Goal: Task Accomplishment & Management: Use online tool/utility

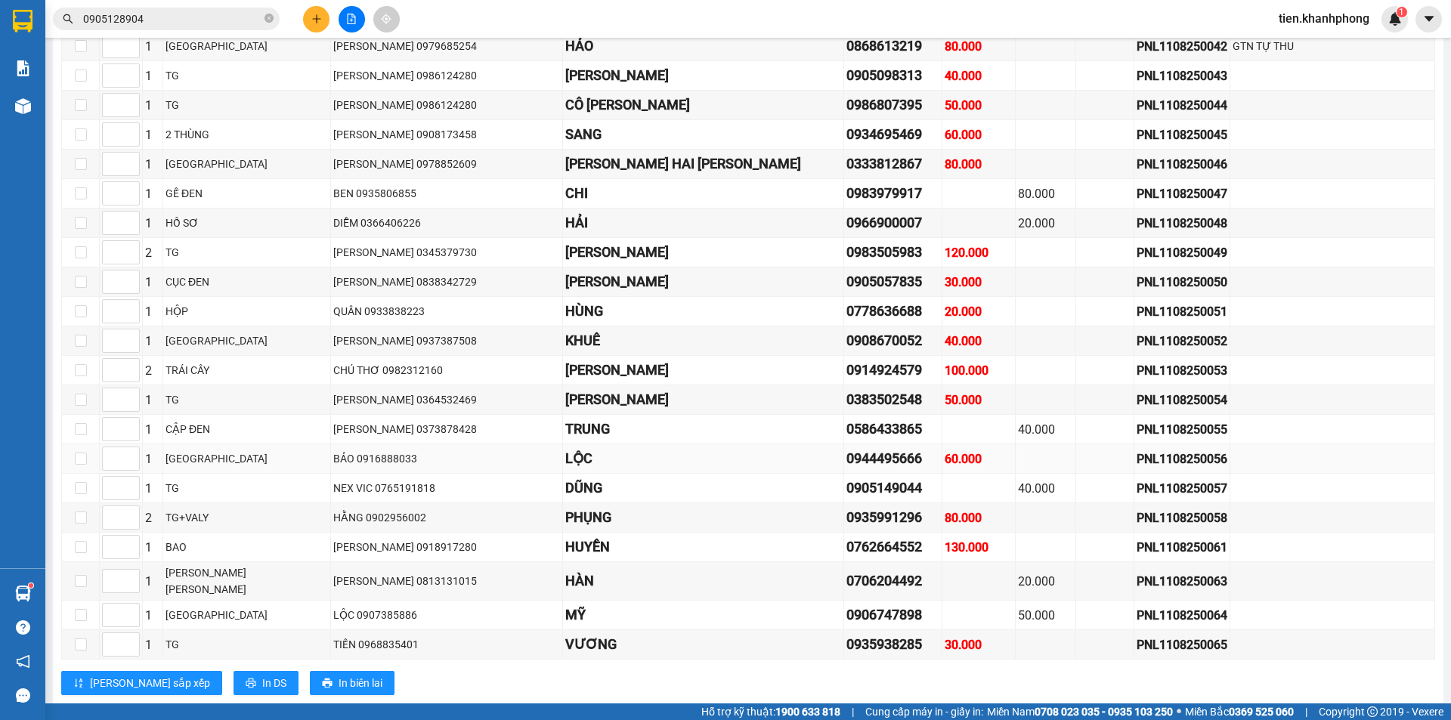
scroll to position [5140, 0]
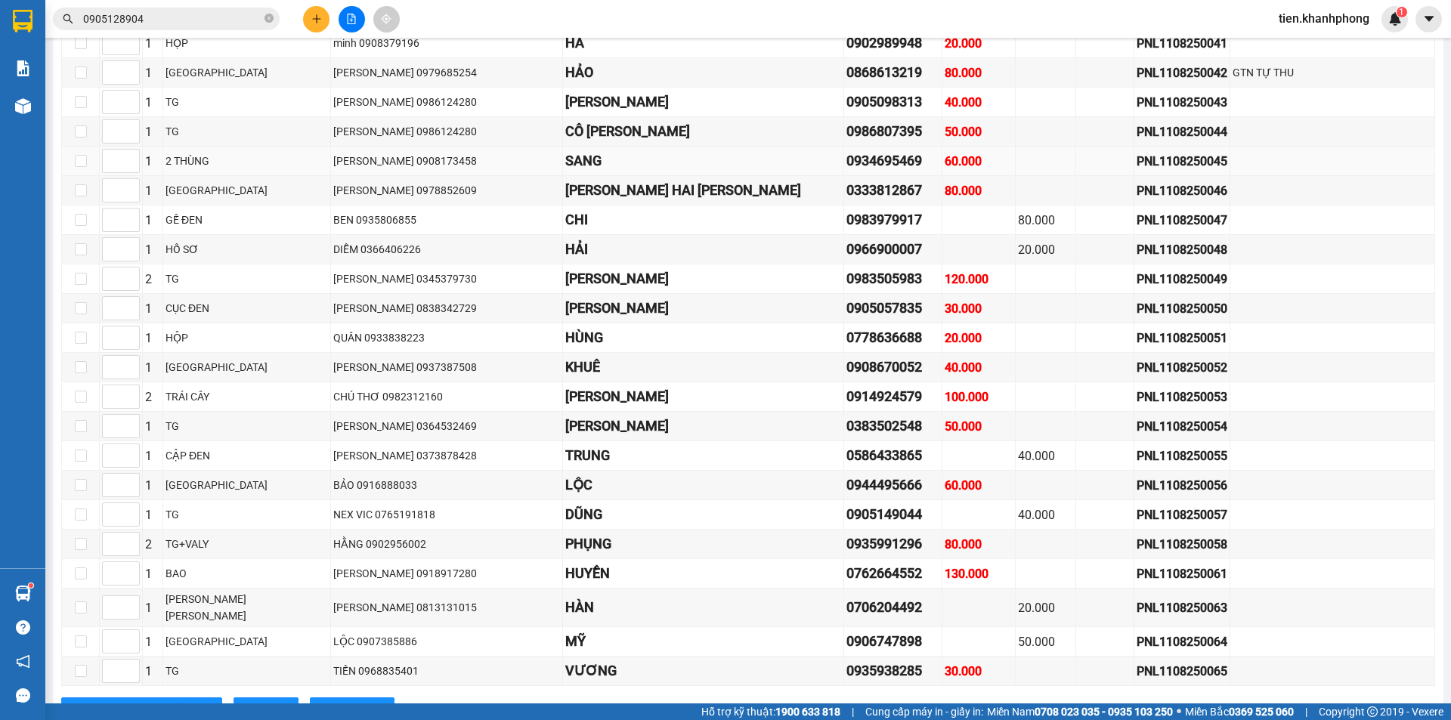
click at [847, 150] on div "0934695469" at bounding box center [893, 160] width 93 height 21
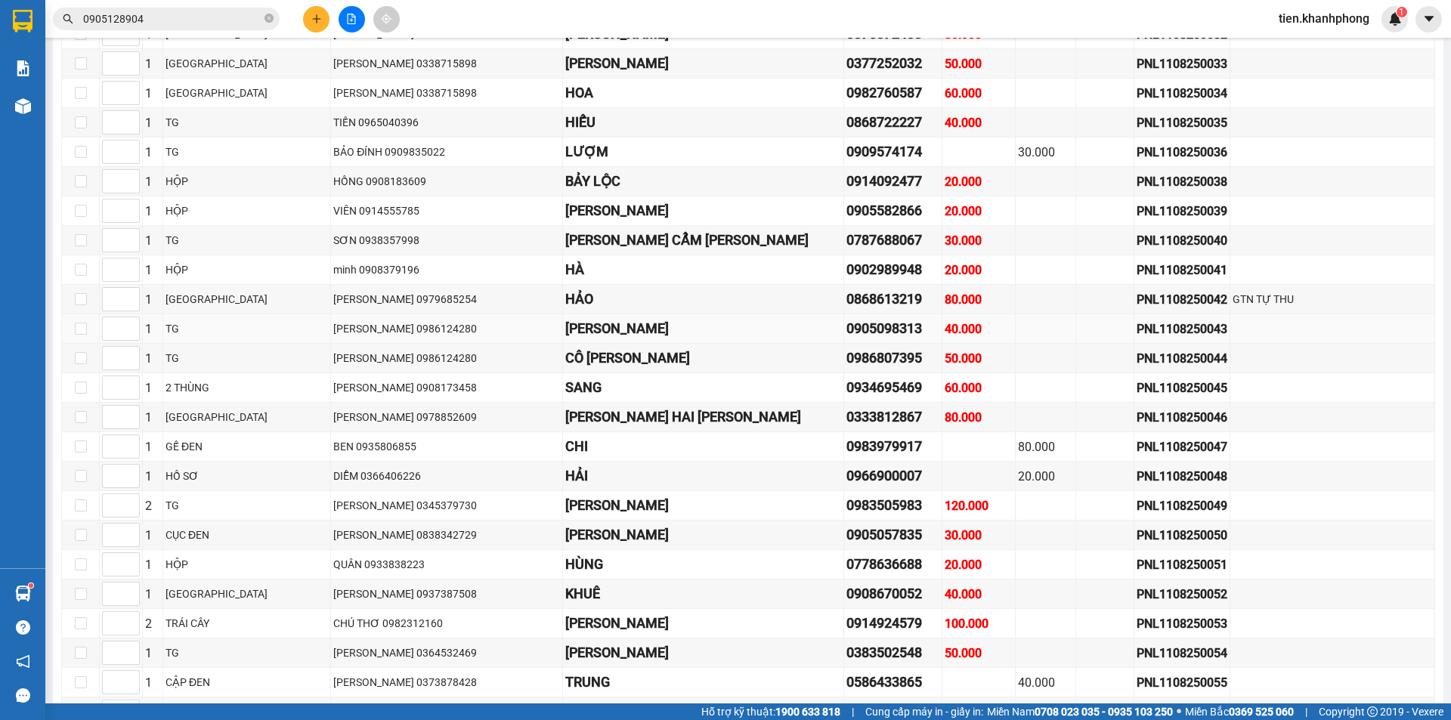
scroll to position [4989, 0]
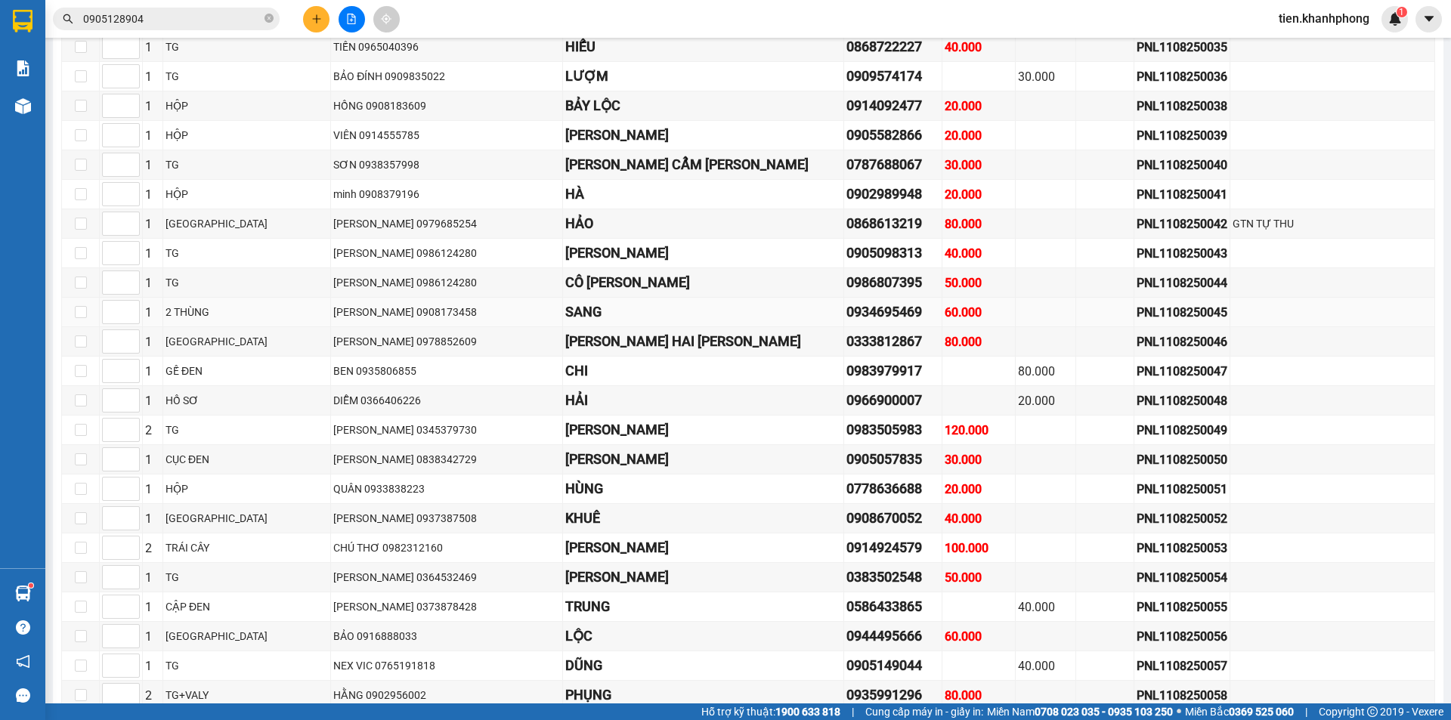
click at [847, 305] on div "0934695469" at bounding box center [893, 312] width 93 height 21
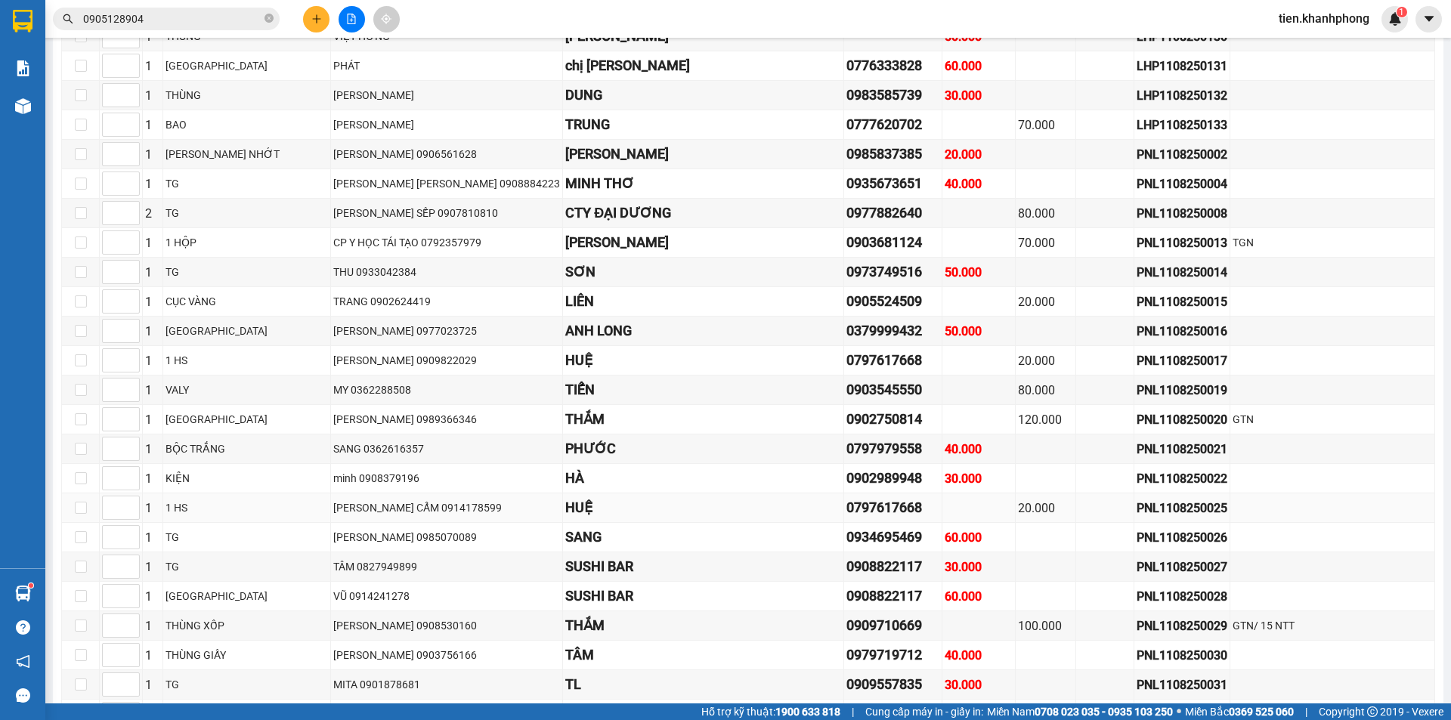
scroll to position [4309, 0]
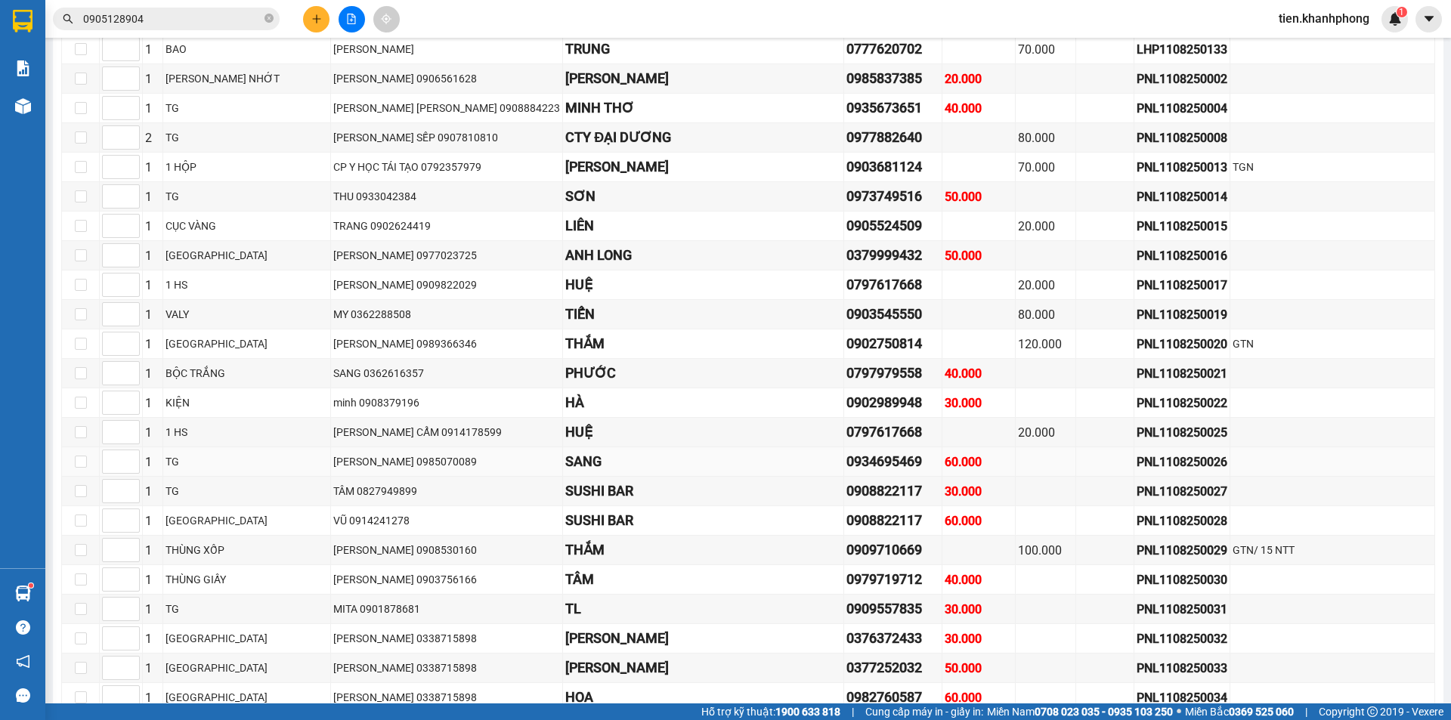
click at [847, 451] on div "0934695469" at bounding box center [893, 461] width 93 height 21
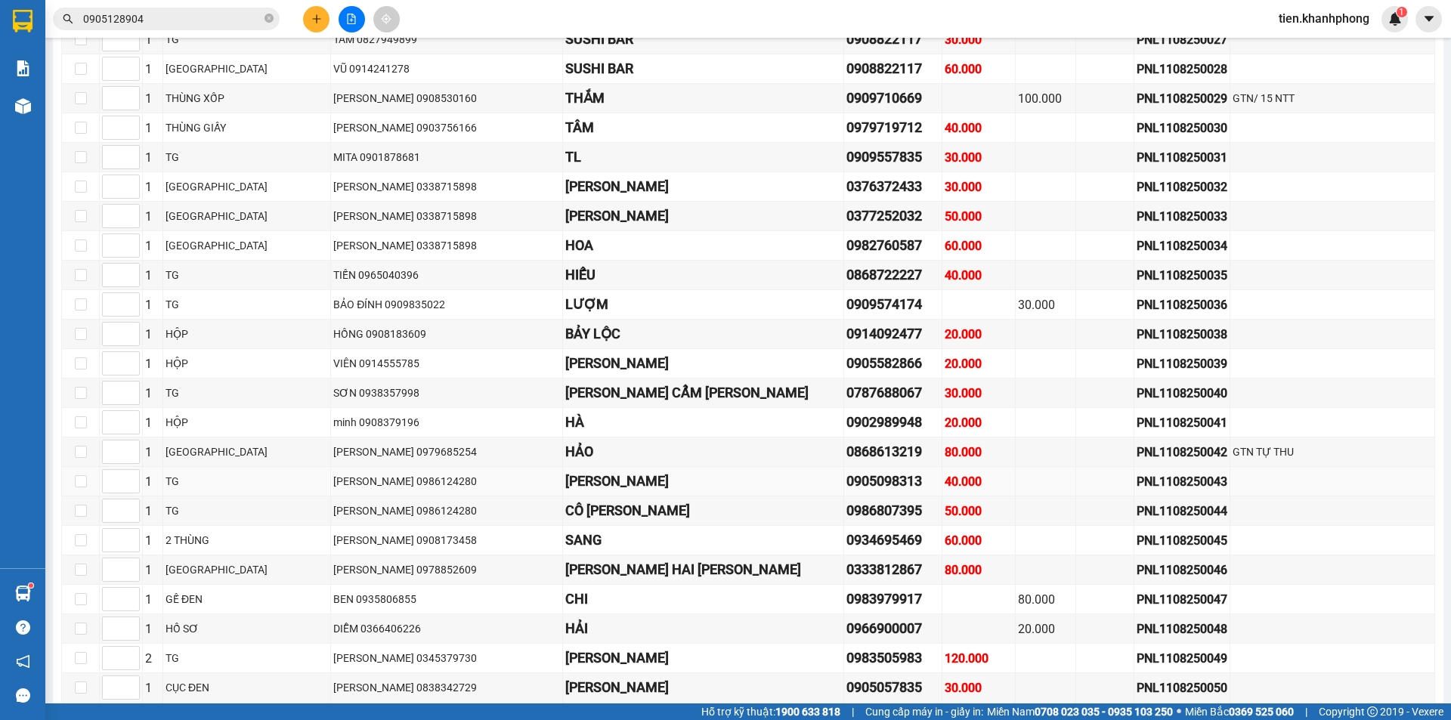
scroll to position [4763, 0]
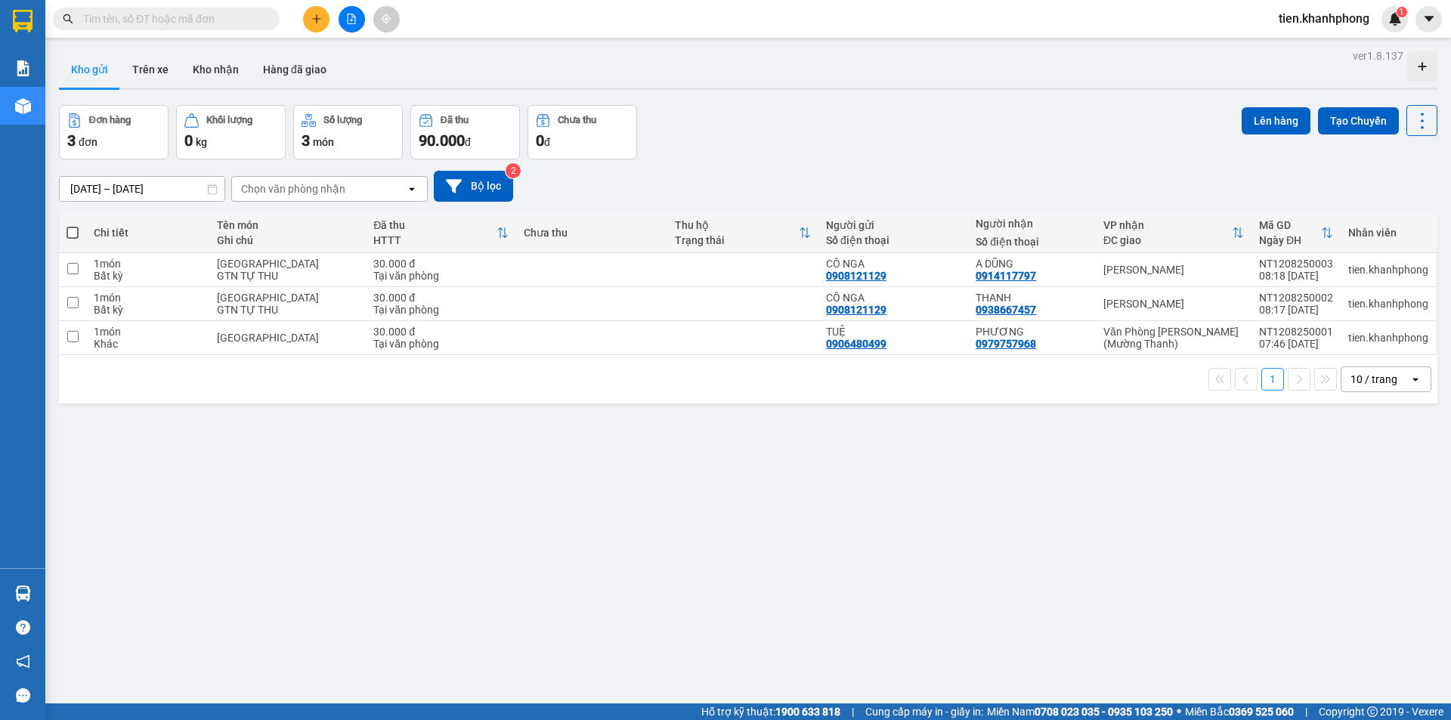
click at [169, 19] on input "text" at bounding box center [172, 19] width 178 height 17
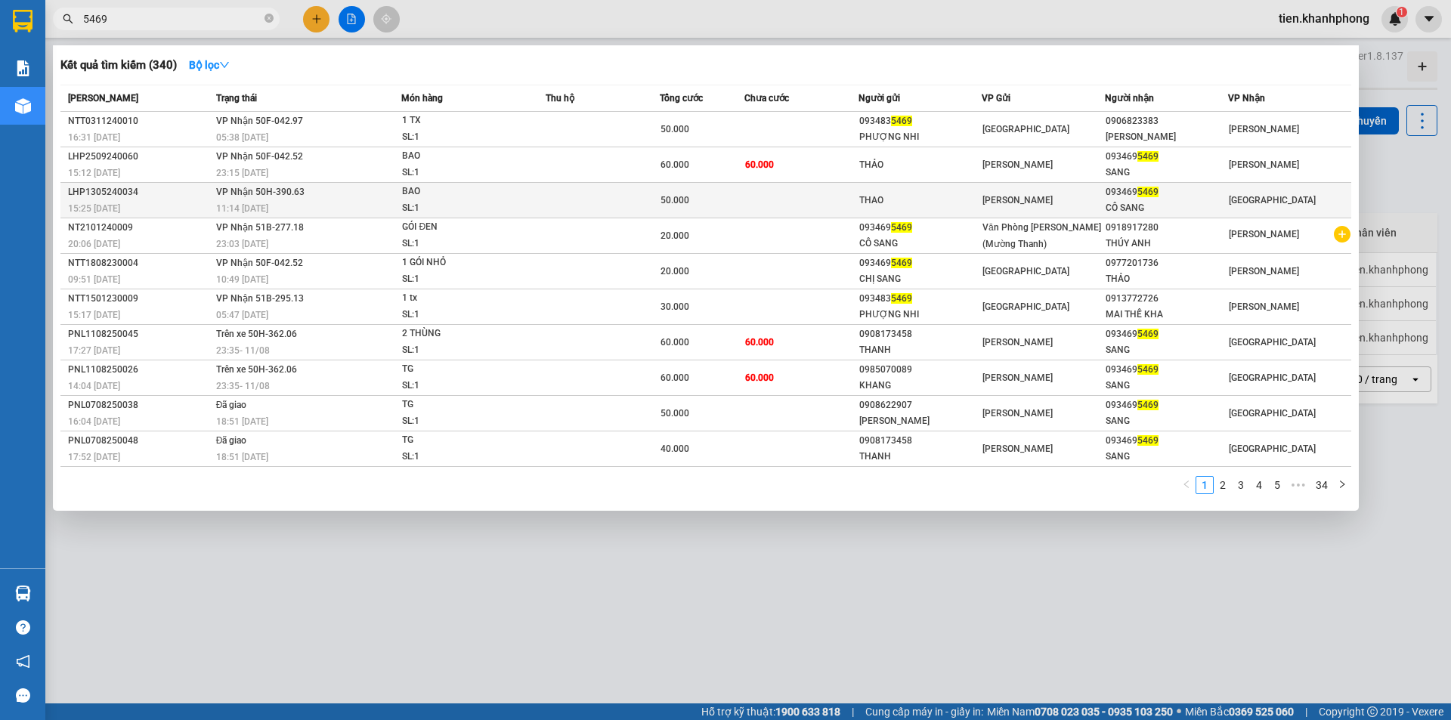
type input "5469"
copy div "093469 5469"
drag, startPoint x: 1105, startPoint y: 191, endPoint x: 1156, endPoint y: 198, distance: 51.2
click at [1156, 198] on div "093469 5469" at bounding box center [1167, 192] width 122 height 16
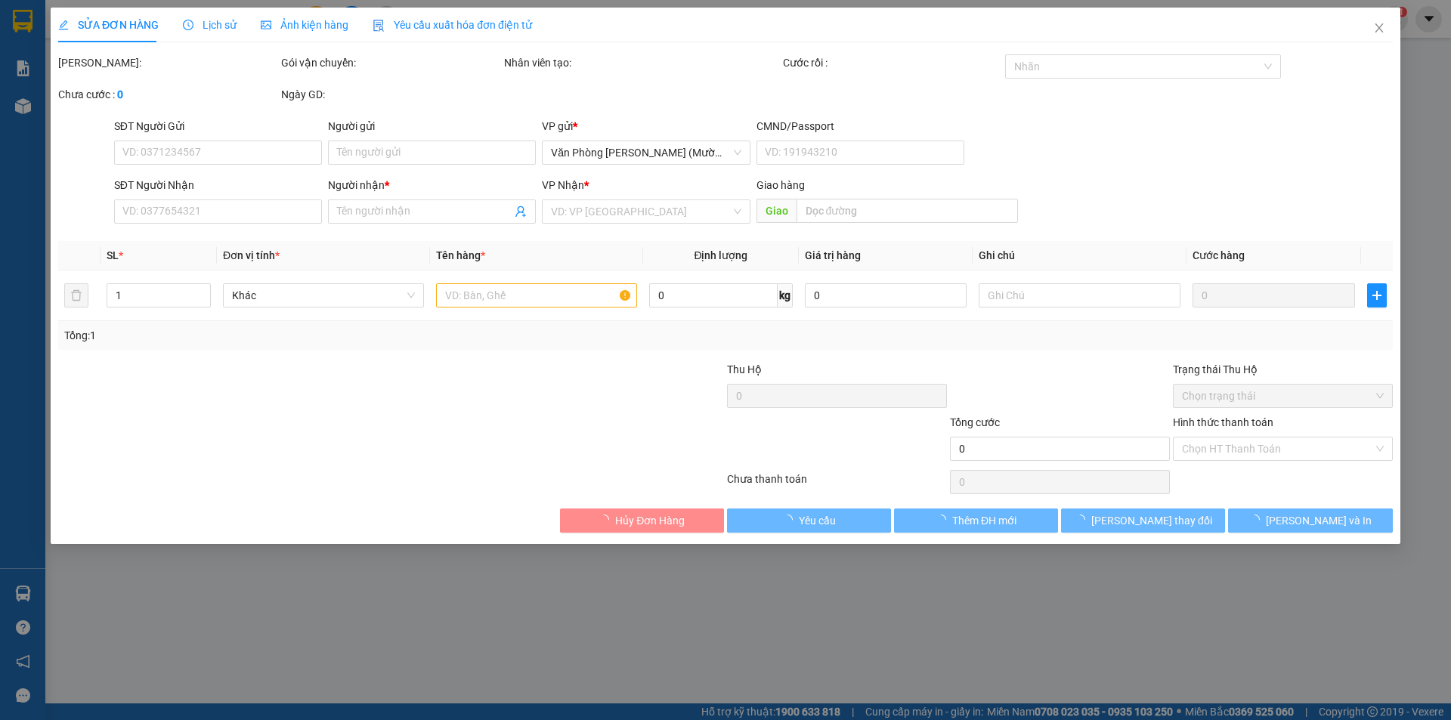
type input "THAO"
type input "0934695469"
type input "CÔ SANG"
type input "50.000"
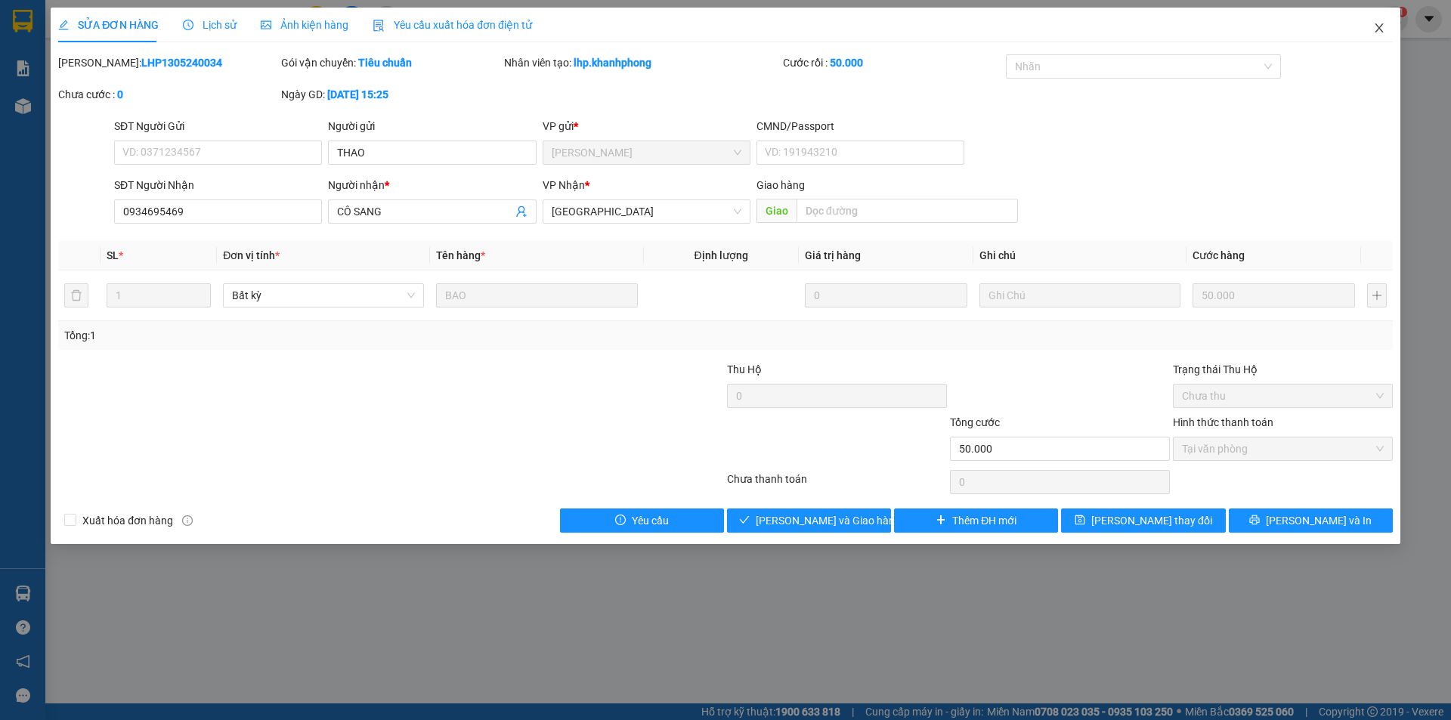
click at [1383, 28] on icon "close" at bounding box center [1380, 28] width 12 height 12
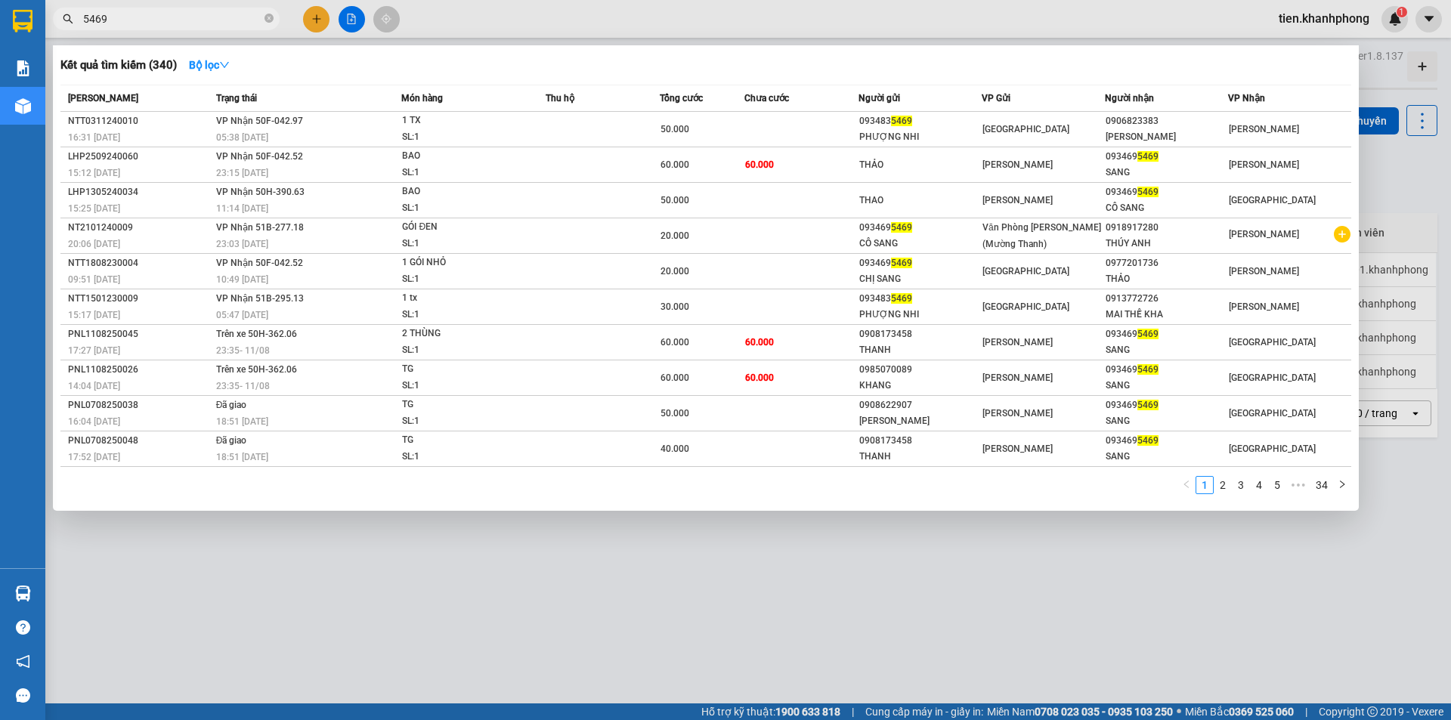
click at [116, 17] on input "5469" at bounding box center [172, 19] width 178 height 17
paste input "093469"
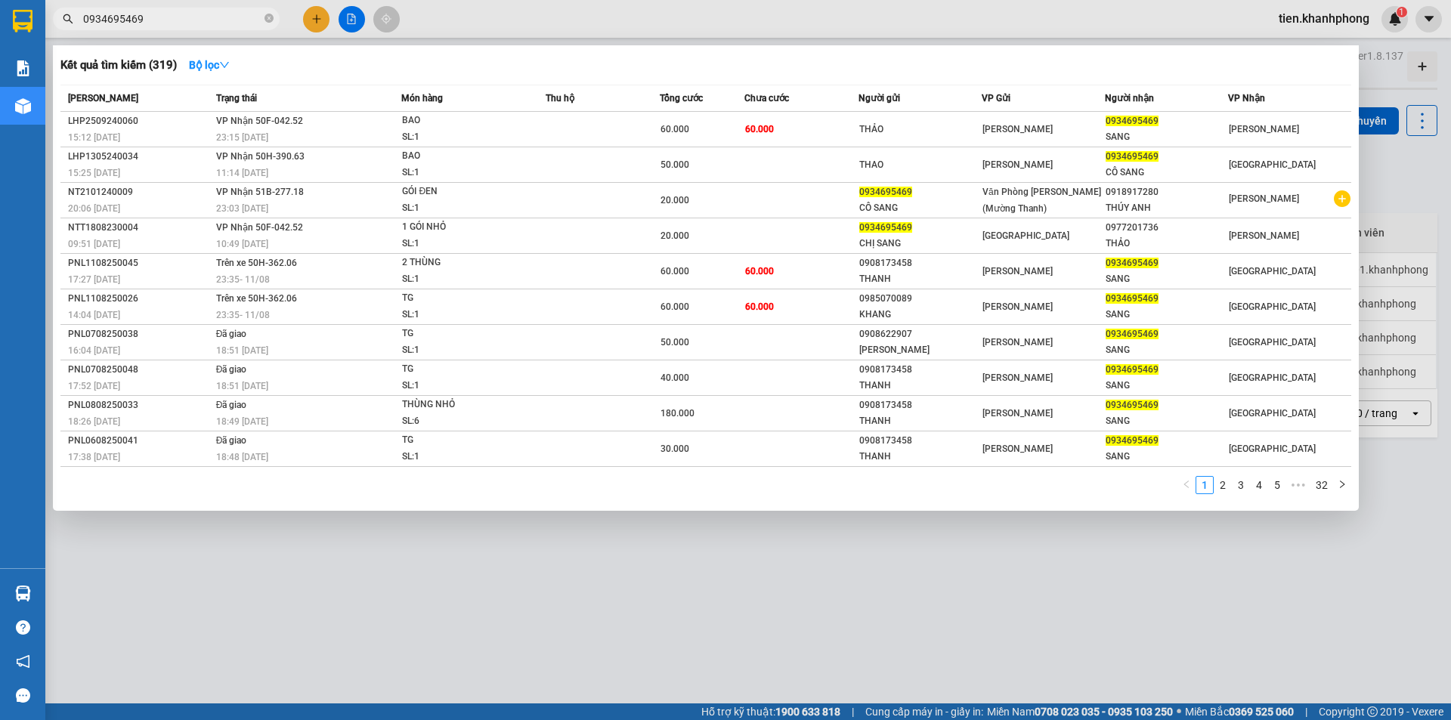
click at [170, 19] on input "0934695469" at bounding box center [172, 19] width 178 height 17
type input "0934695469"
